Goal: Check status: Check status

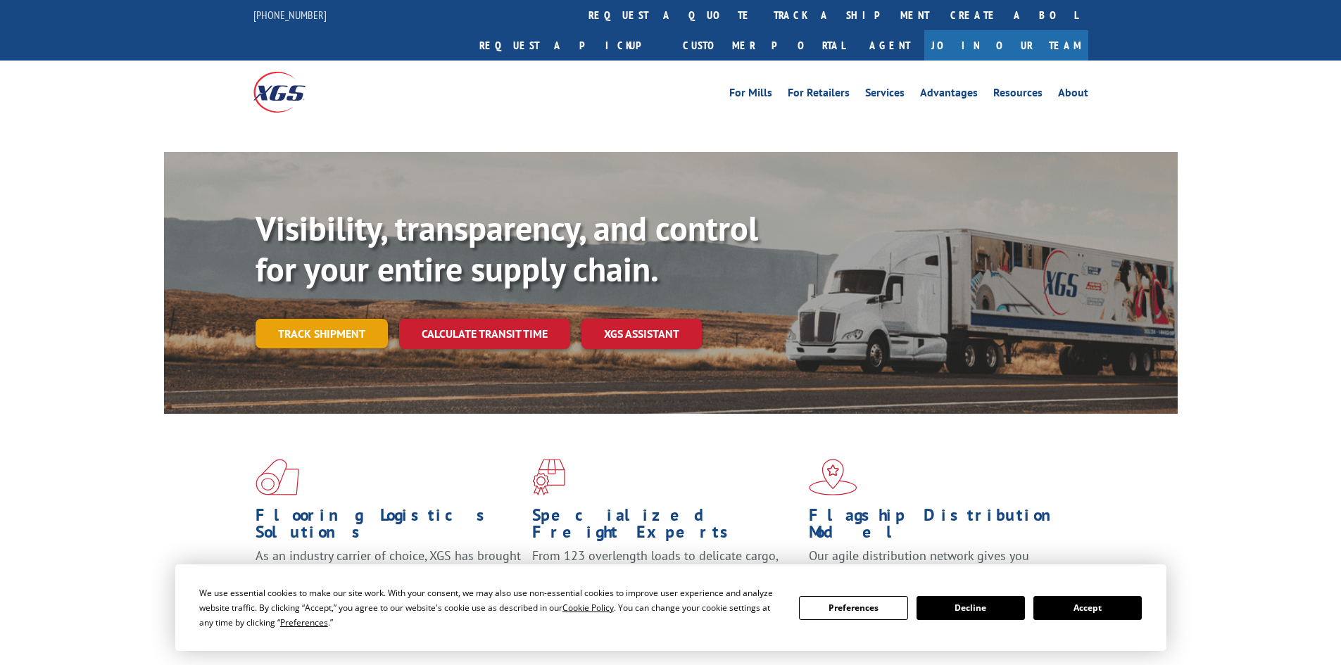
click at [334, 319] on link "Track shipment" at bounding box center [321, 334] width 132 height 30
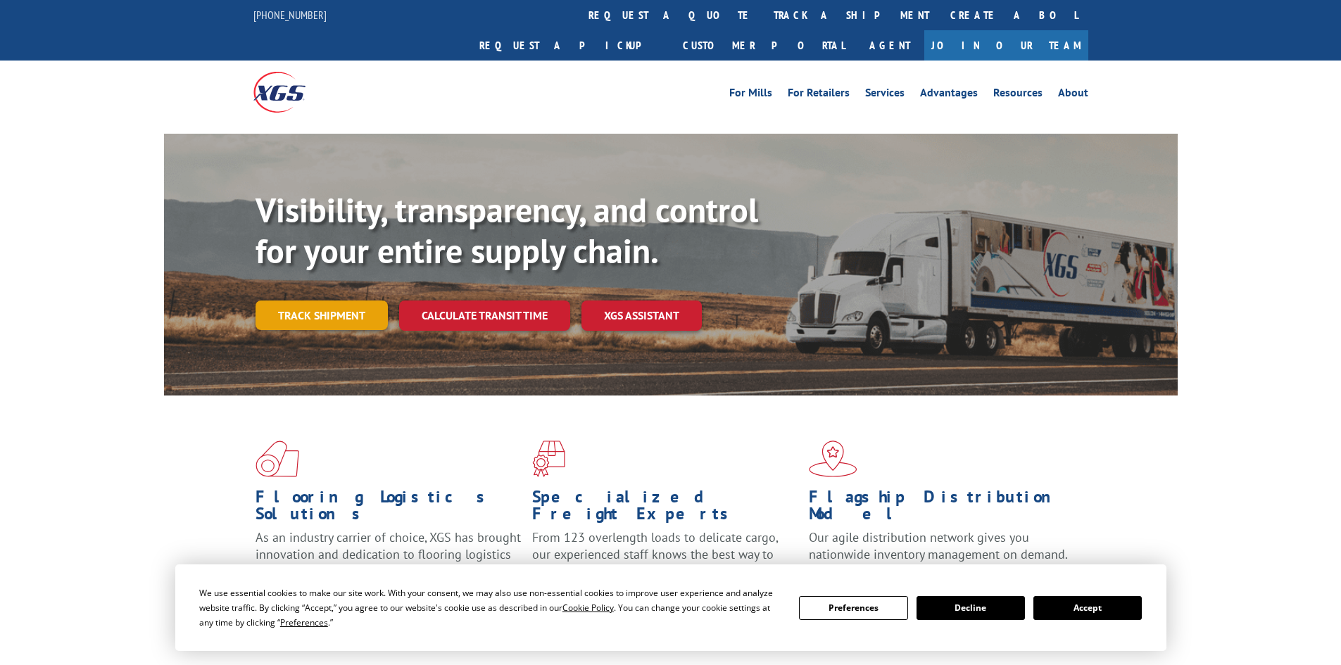
click at [343, 301] on link "Track shipment" at bounding box center [321, 316] width 132 height 30
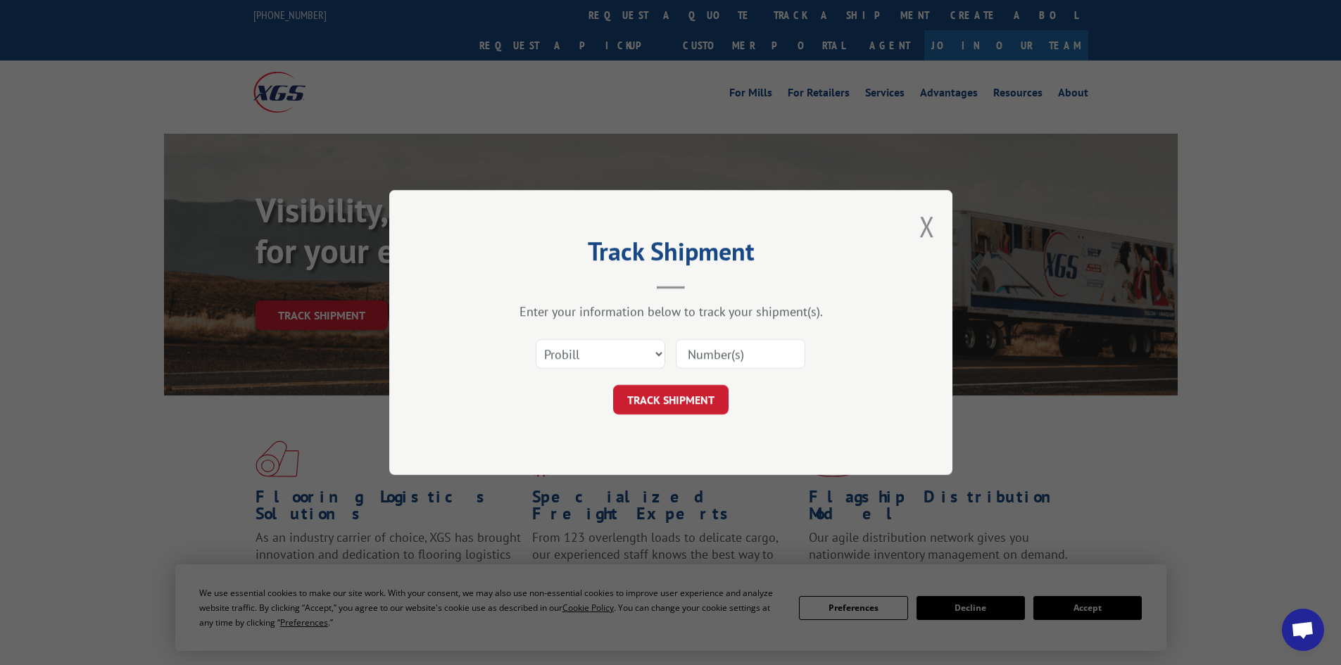
click at [714, 358] on input at bounding box center [741, 354] width 130 height 30
paste input "171724437"
type input "171724437"
click at [667, 398] on button "TRACK SHIPMENT" at bounding box center [670, 400] width 115 height 30
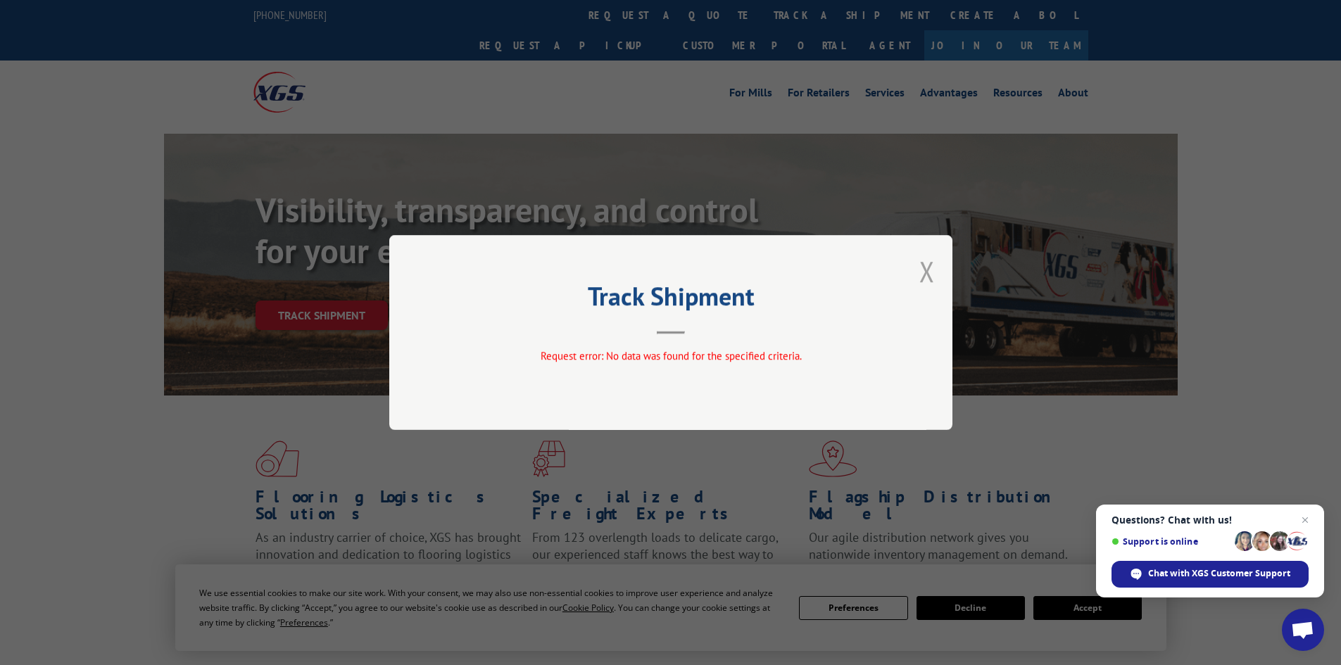
click at [927, 286] on button "Close modal" at bounding box center [926, 271] width 15 height 37
